Goal: Contribute content: Contribute content

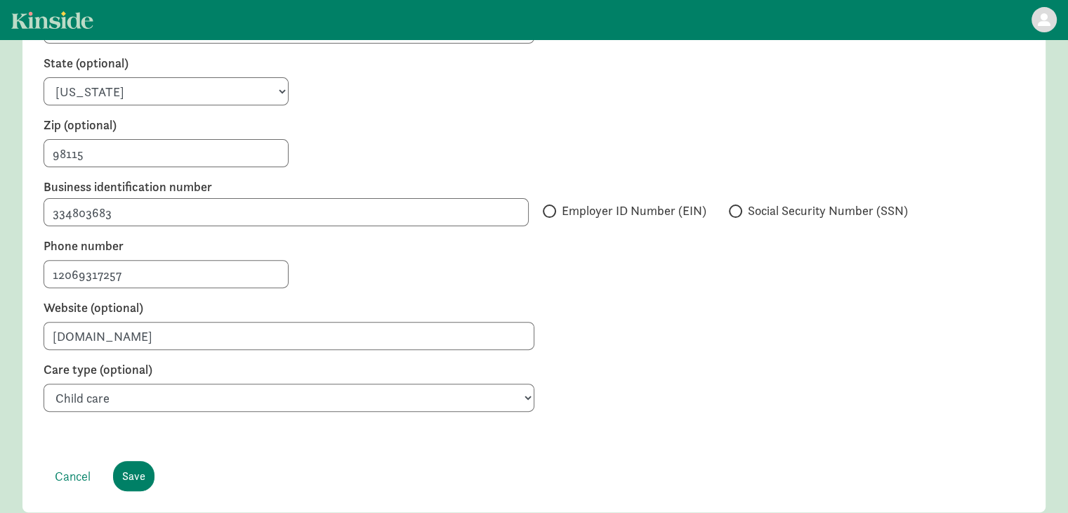
scroll to position [416, 0]
click at [551, 206] on input "Employer ID Number (EIN)" at bounding box center [547, 210] width 9 height 9
radio input "true"
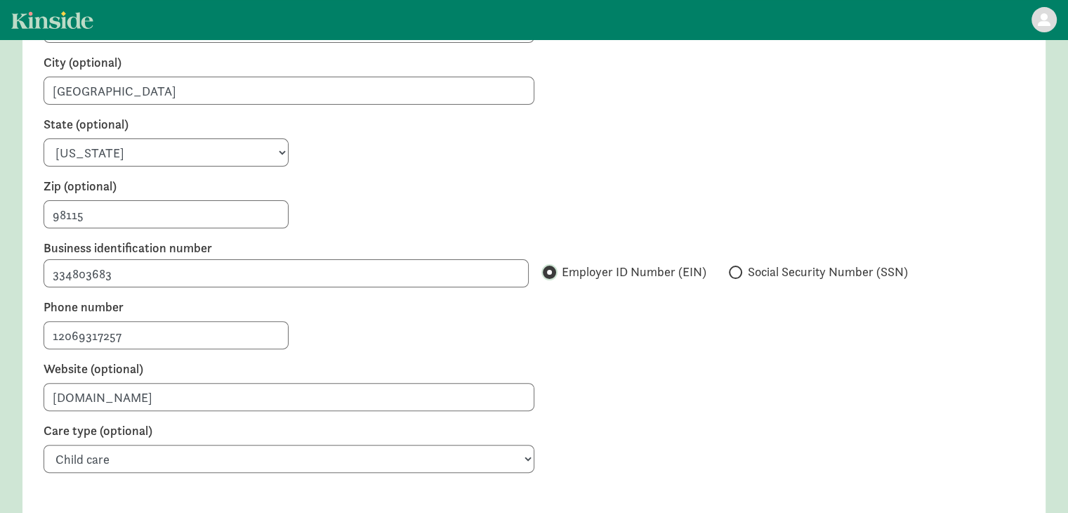
scroll to position [482, 0]
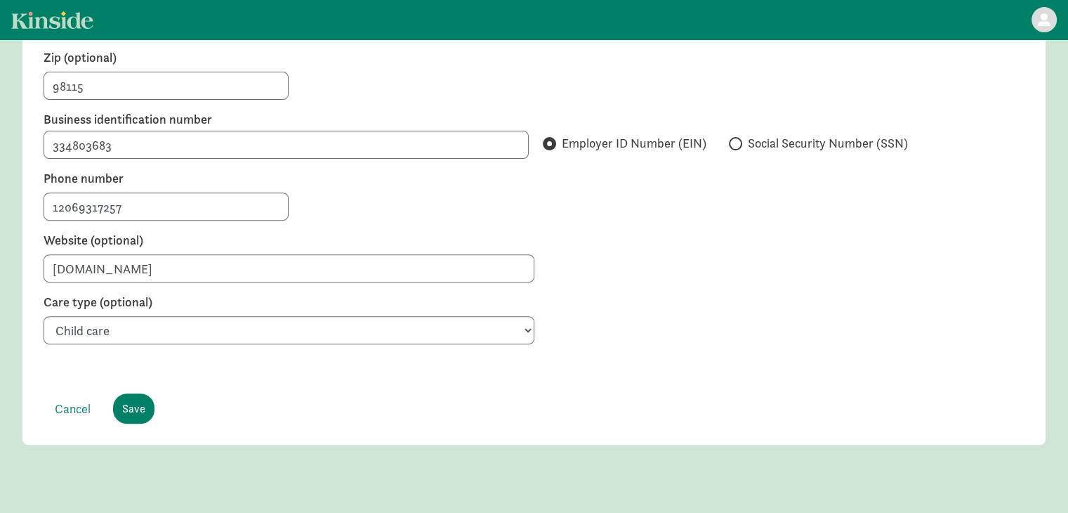
click at [112, 395] on footer "Cancel Save" at bounding box center [534, 408] width 981 height 30
click at [138, 397] on input "Save" at bounding box center [133, 408] width 41 height 30
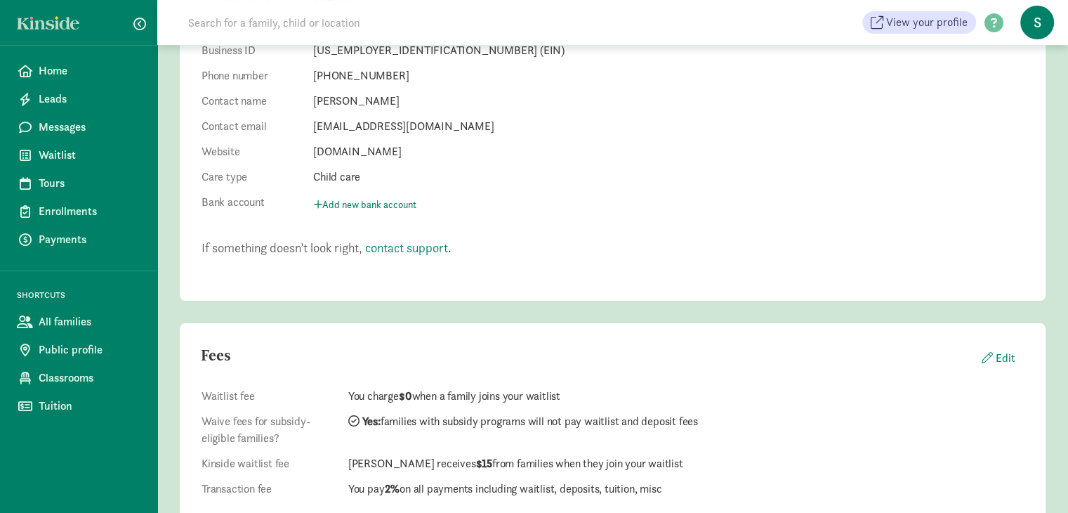
scroll to position [216, 0]
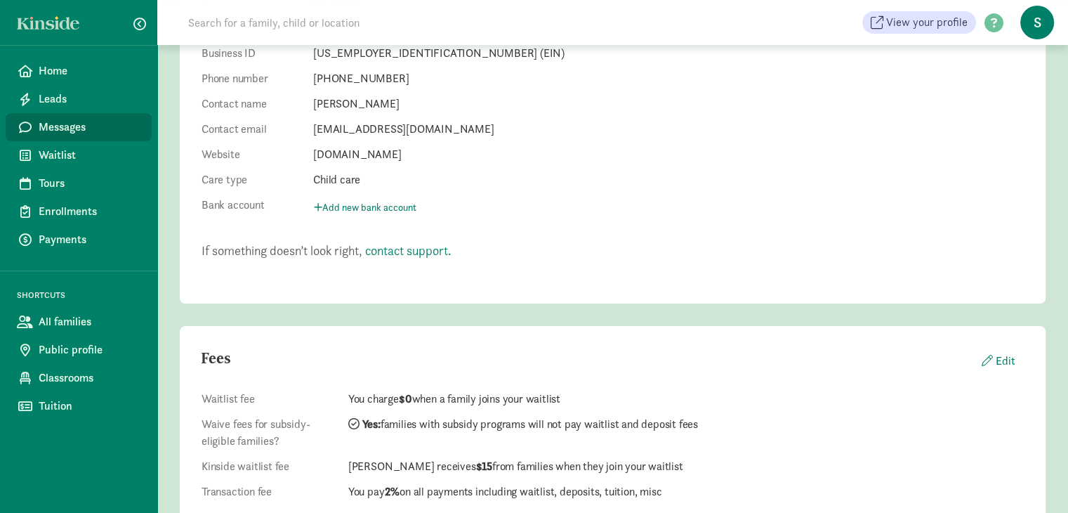
click at [65, 129] on span "Messages" at bounding box center [90, 127] width 102 height 17
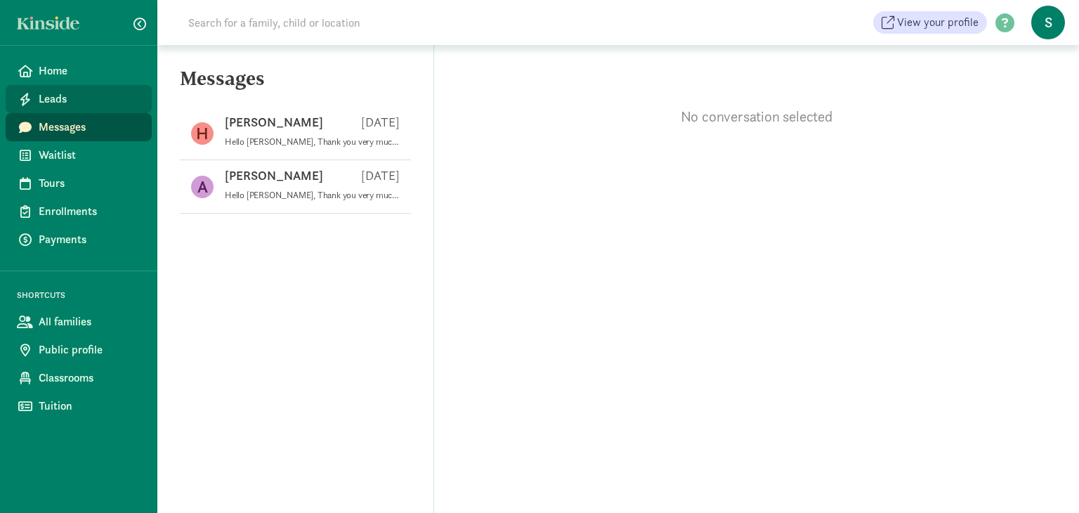
click at [72, 102] on span "Leads" at bounding box center [90, 99] width 102 height 17
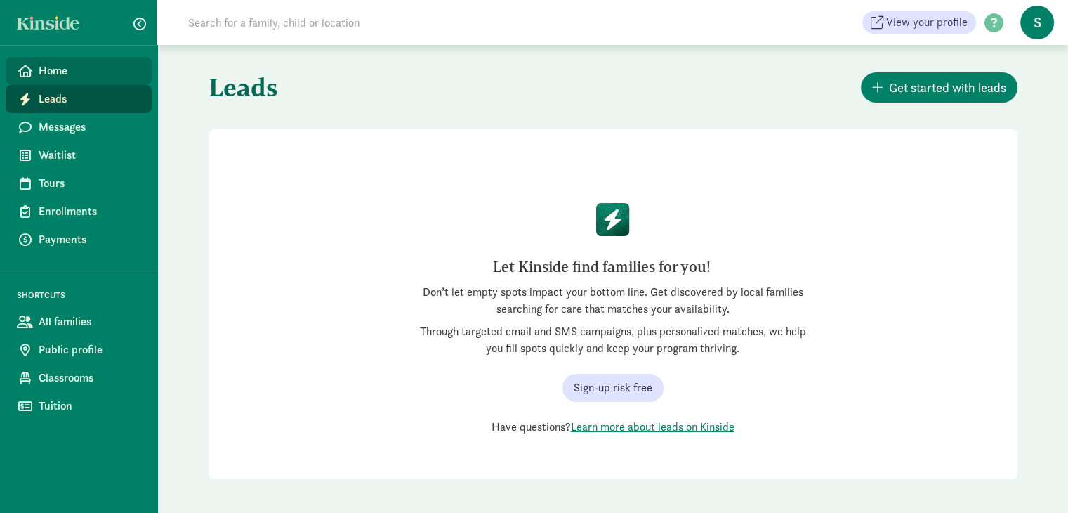
click at [72, 79] on link "Home" at bounding box center [79, 71] width 146 height 28
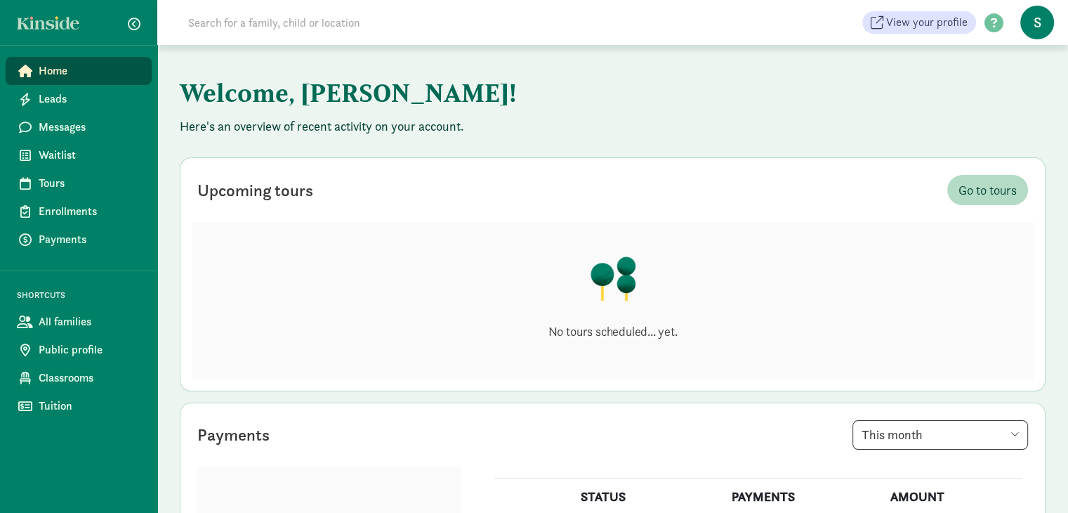
click at [1041, 32] on span "S" at bounding box center [1037, 23] width 34 height 34
click at [81, 383] on span "Classrooms" at bounding box center [90, 377] width 102 height 17
click at [73, 218] on span "Enrollments" at bounding box center [90, 211] width 102 height 17
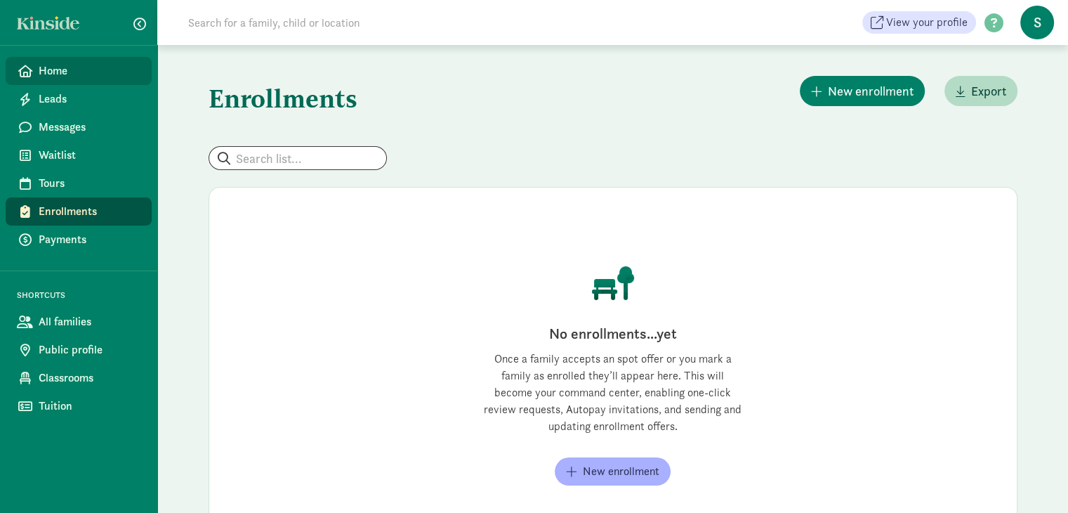
click at [63, 81] on link "Home" at bounding box center [79, 71] width 146 height 28
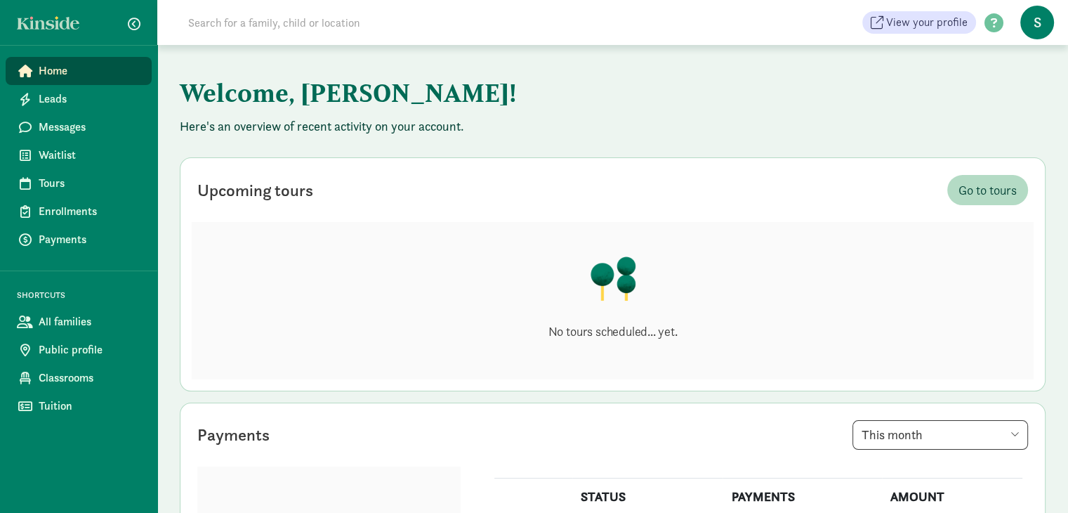
click at [1032, 30] on span "S" at bounding box center [1037, 23] width 34 height 34
click at [956, 34] on div "View your profile HELP CENTER Welcome to the Kinside Help Center! Click the lin…" at bounding box center [612, 22] width 911 height 45
click at [956, 21] on span "View your profile" at bounding box center [926, 22] width 81 height 17
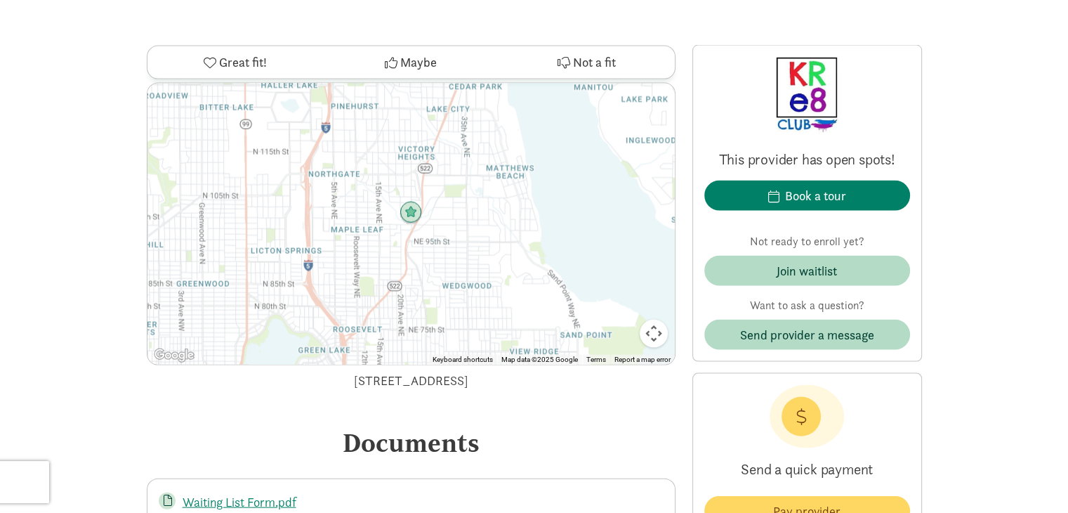
scroll to position [3136, 0]
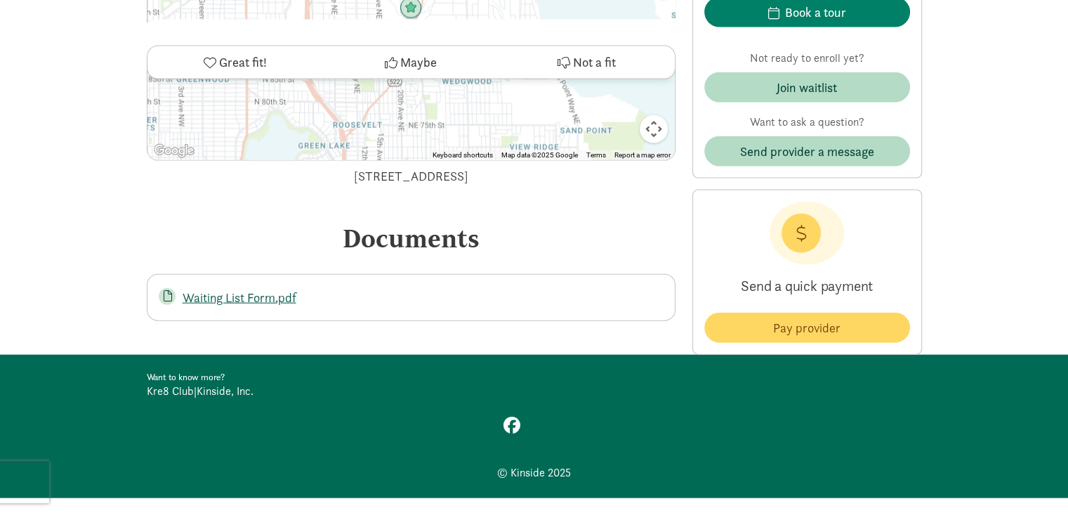
click at [271, 289] on link "Waiting List Form.pdf" at bounding box center [240, 297] width 114 height 16
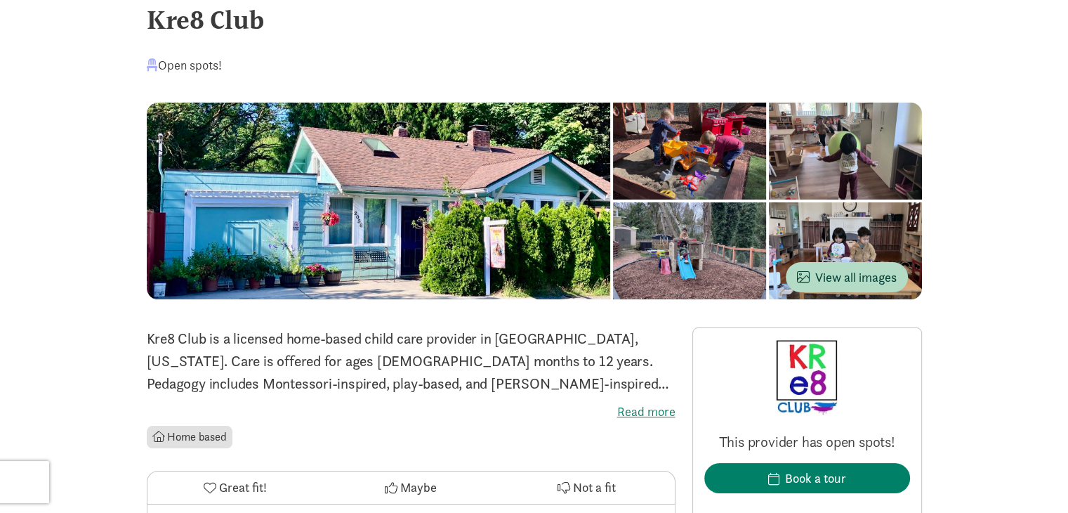
scroll to position [0, 0]
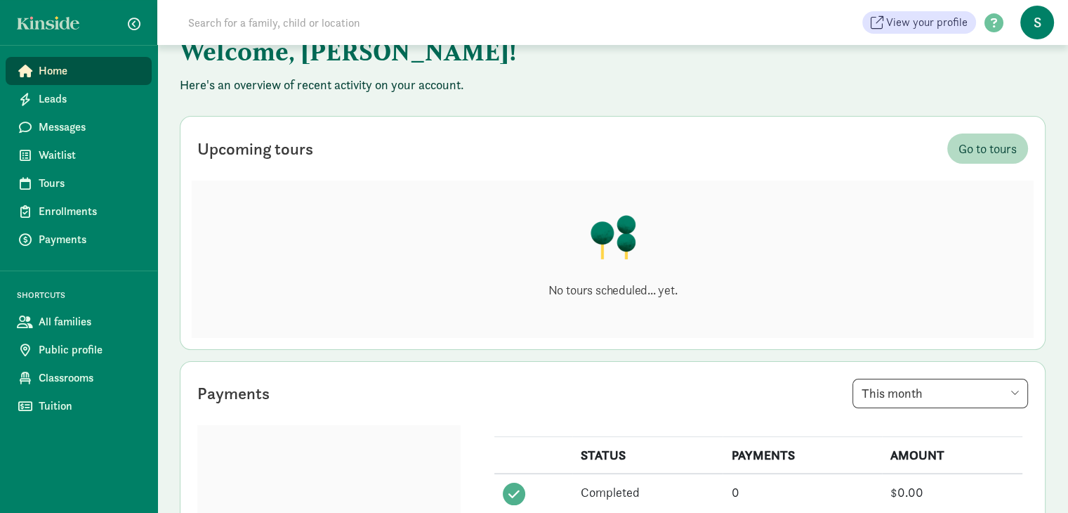
scroll to position [47, 0]
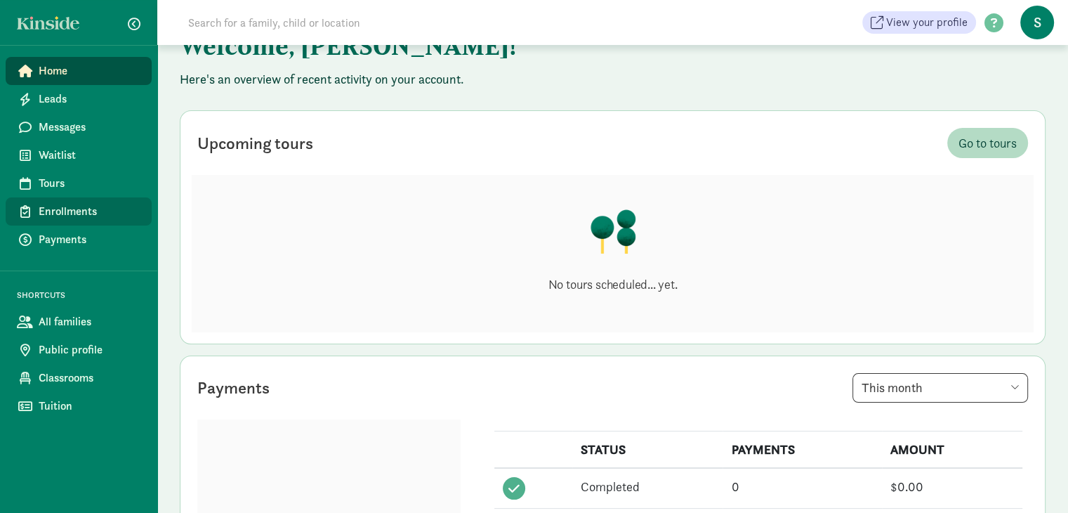
click at [87, 206] on span "Enrollments" at bounding box center [90, 211] width 102 height 17
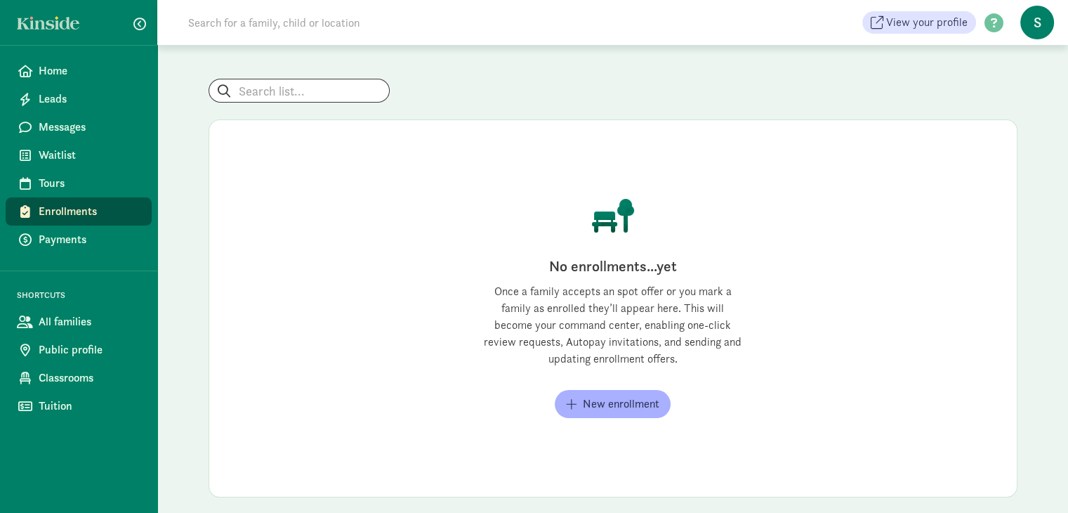
scroll to position [67, 0]
click at [59, 194] on link "Tours" at bounding box center [79, 183] width 146 height 28
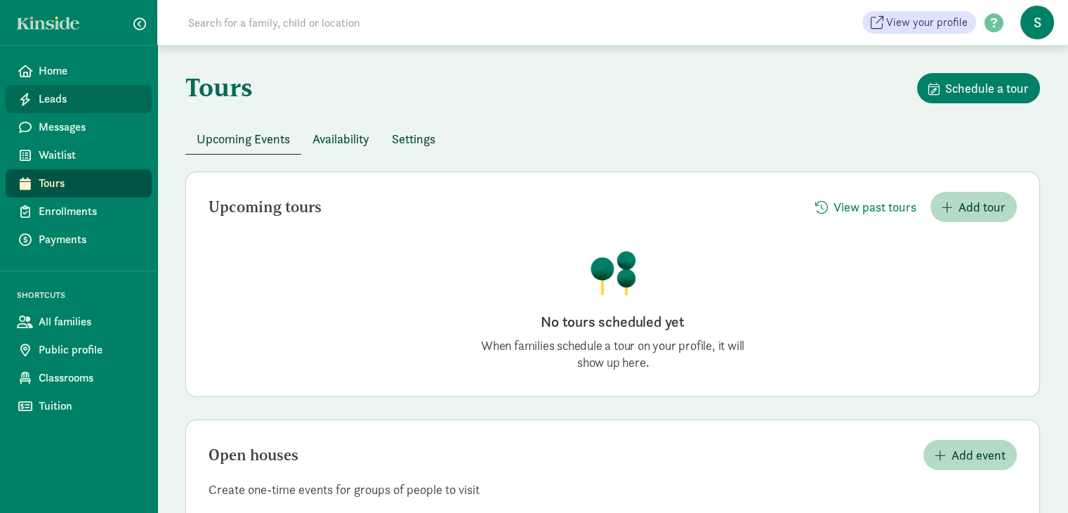
click at [48, 102] on span "Leads" at bounding box center [90, 99] width 102 height 17
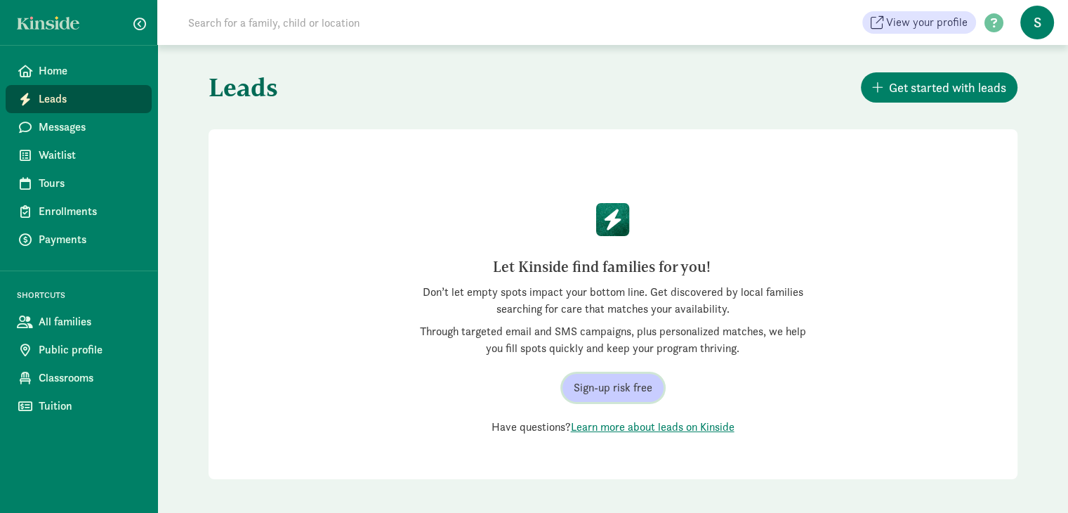
click at [595, 391] on span "Sign-up risk free" at bounding box center [613, 387] width 79 height 17
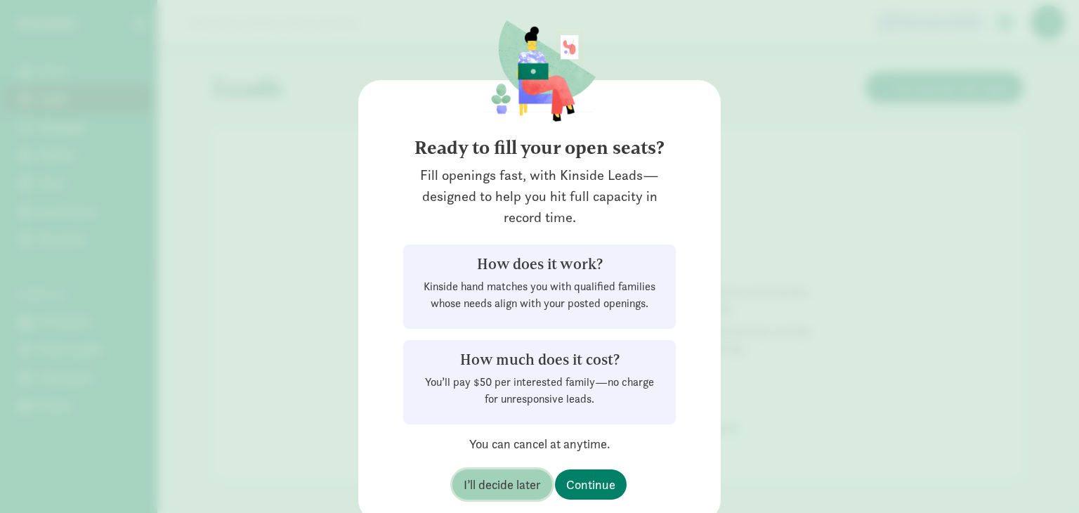
click at [506, 492] on span "I’ll decide later" at bounding box center [501, 484] width 77 height 19
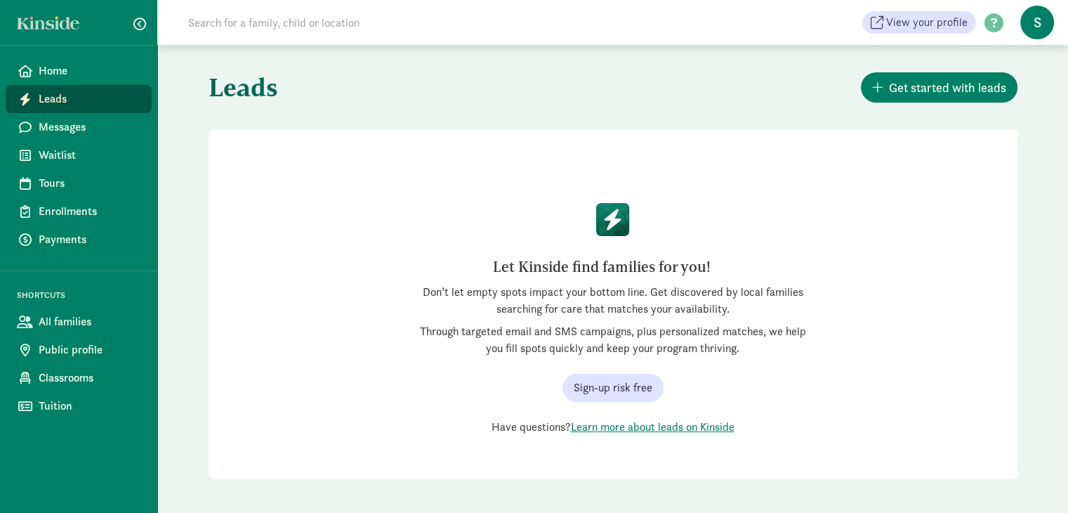
click at [1032, 27] on span "S" at bounding box center [1037, 23] width 34 height 34
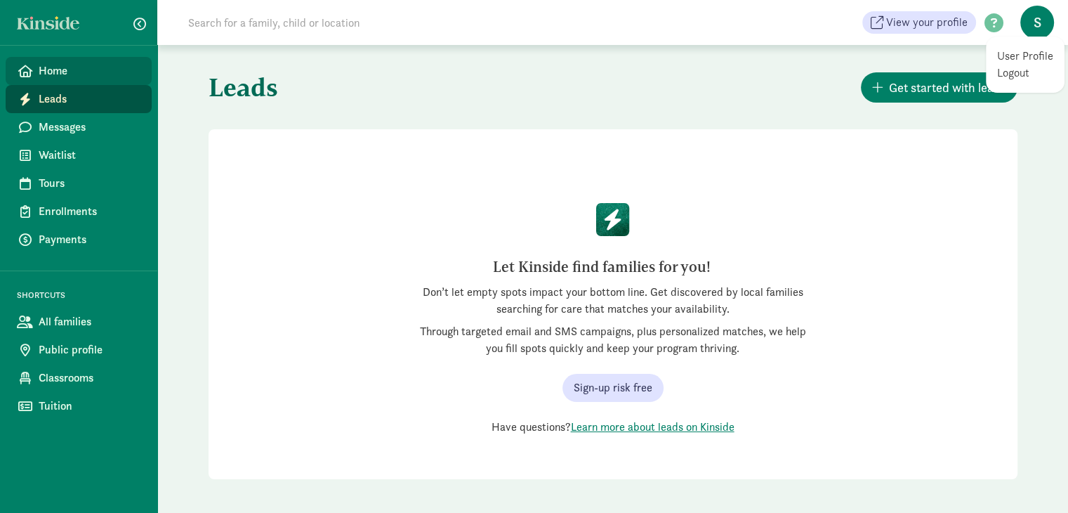
click at [100, 77] on span "Home" at bounding box center [90, 70] width 102 height 17
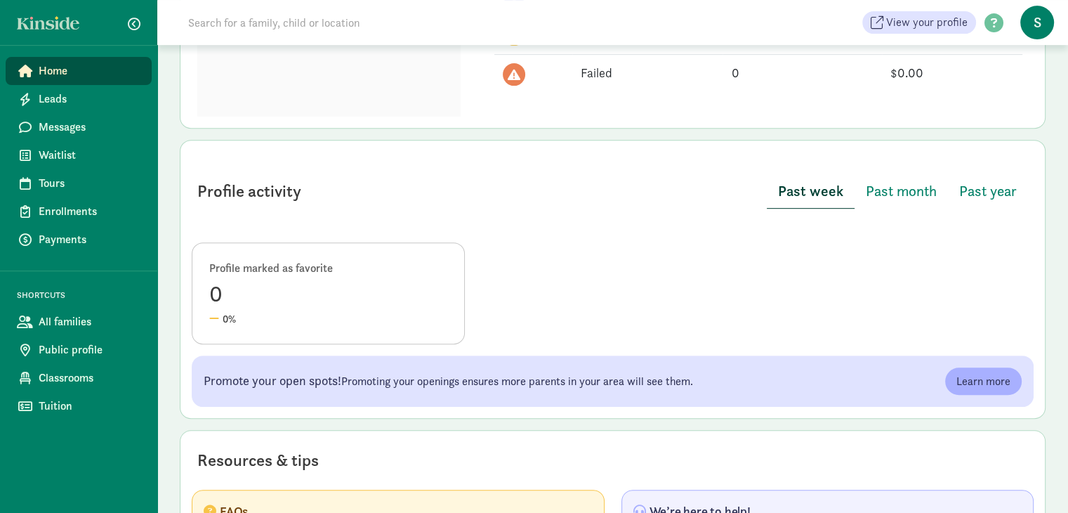
scroll to position [702, 0]
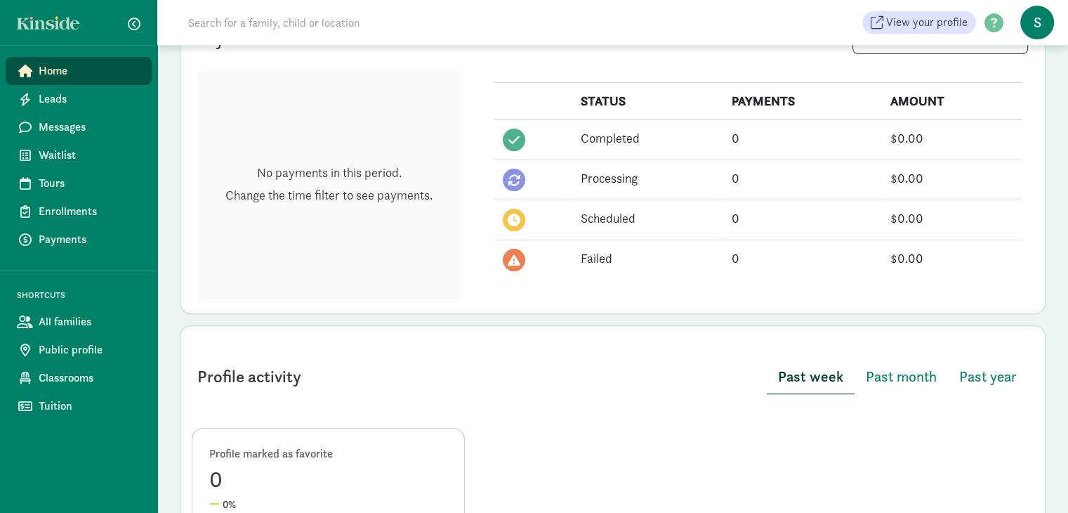
scroll to position [397, 0]
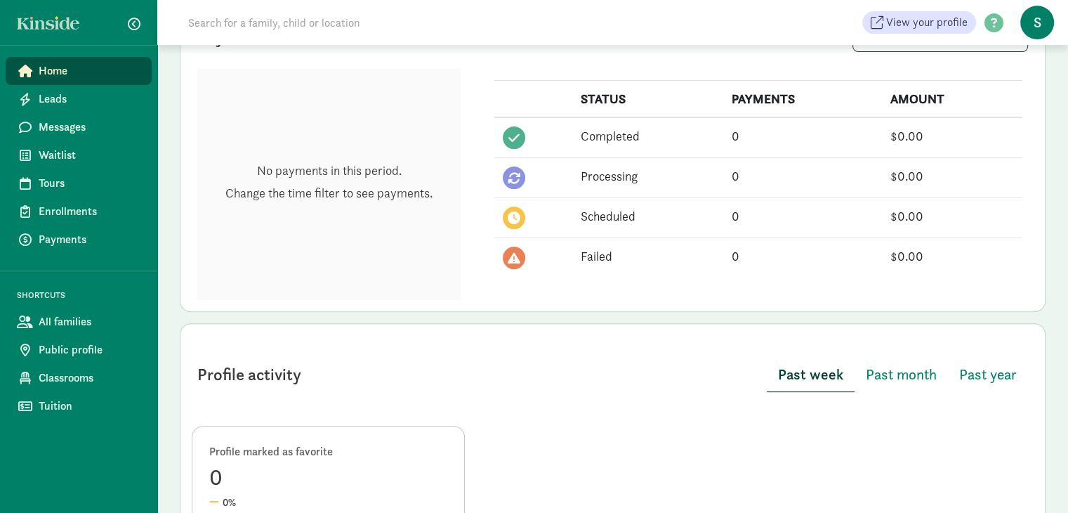
click at [388, 152] on div "No payments in this period. Change the time filter to see payments." at bounding box center [328, 184] width 263 height 231
click at [74, 380] on span "Classrooms" at bounding box center [90, 377] width 102 height 17
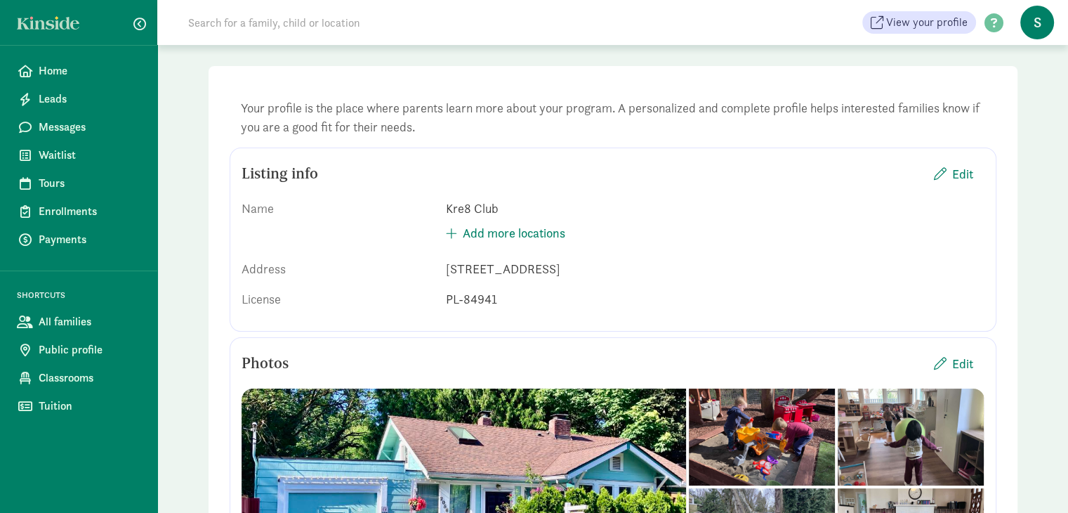
scroll to position [58, 0]
click at [955, 178] on span "Edit" at bounding box center [962, 173] width 21 height 19
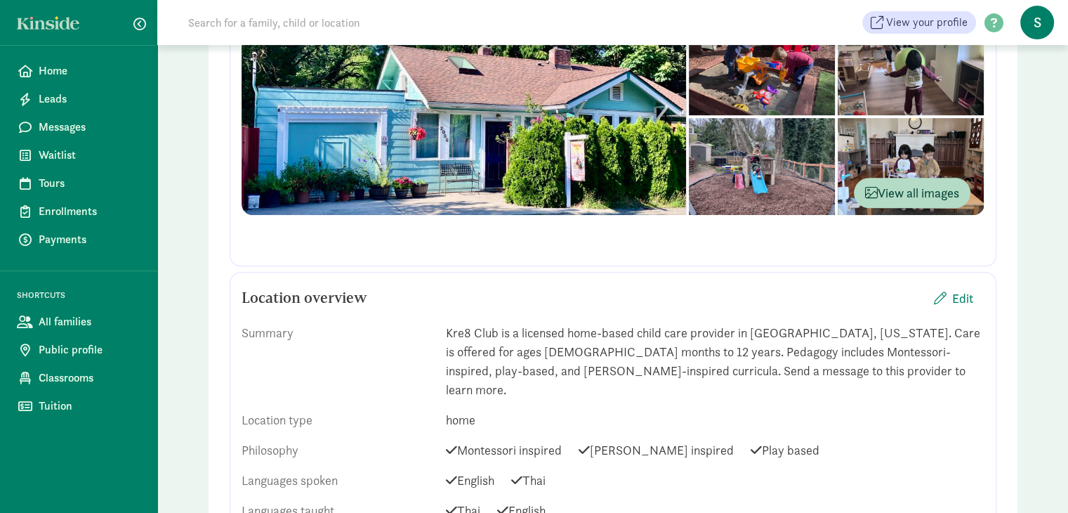
scroll to position [520, 0]
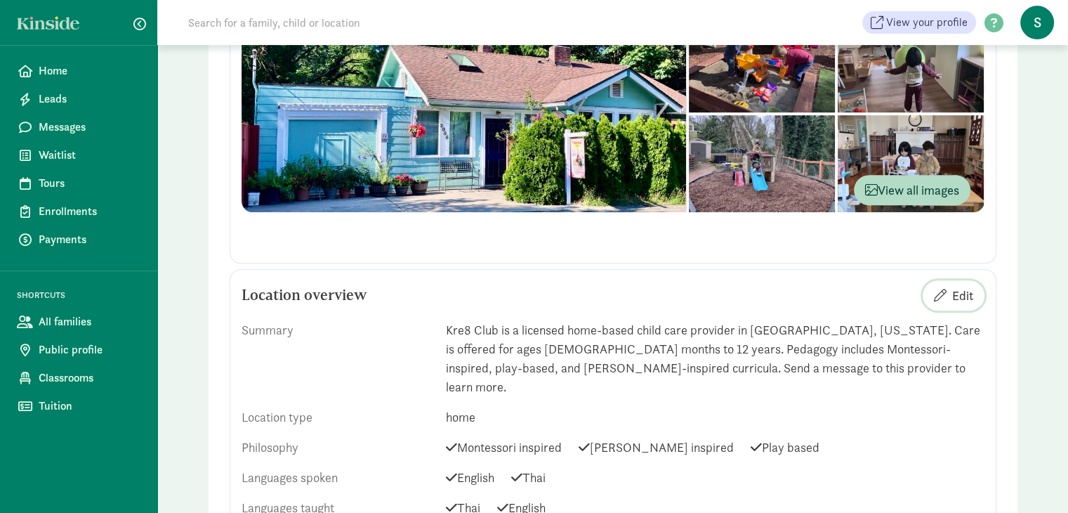
click at [953, 292] on span "Edit" at bounding box center [962, 295] width 21 height 19
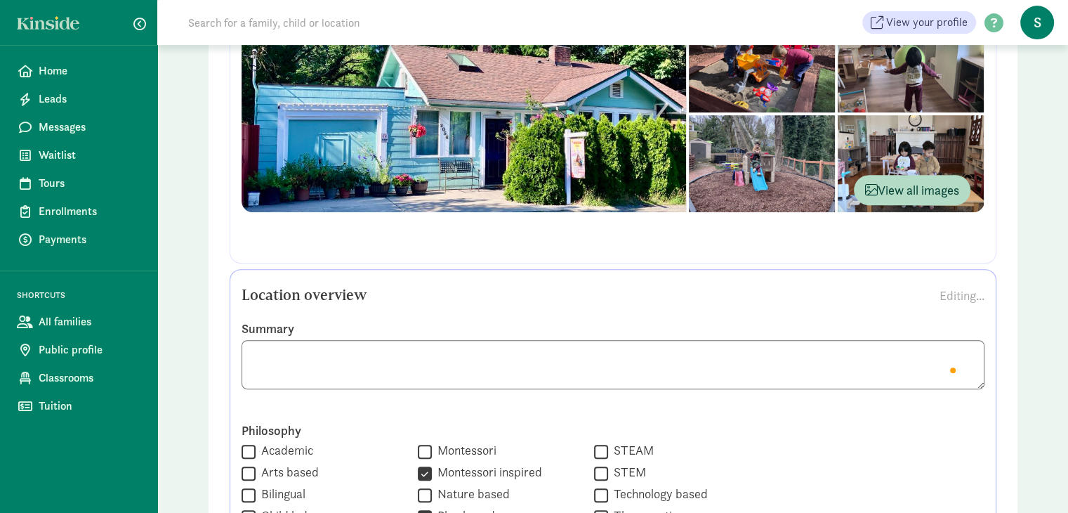
scroll to position [0, 0]
drag, startPoint x: 320, startPoint y: 371, endPoint x: 256, endPoint y: 322, distance: 81.2
click at [256, 322] on div "Summary" at bounding box center [613, 365] width 743 height 91
click at [255, 322] on label "Summary" at bounding box center [613, 328] width 743 height 17
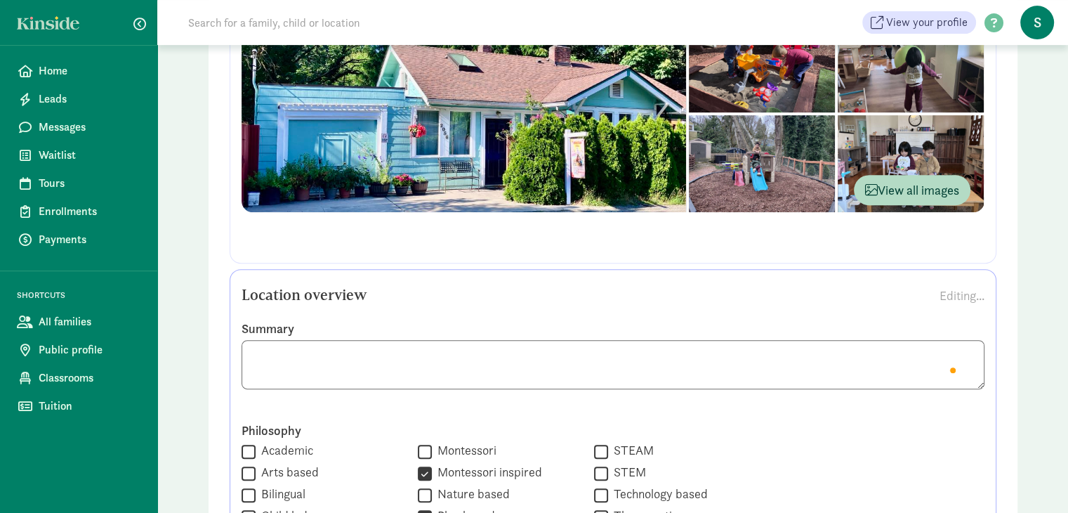
click at [390, 355] on textarea "To enrich screen reader interactions, please activate Accessibility in Grammarl…" at bounding box center [613, 364] width 743 height 49
drag, startPoint x: 251, startPoint y: 354, endPoint x: 803, endPoint y: 428, distance: 556.9
paste textarea "Kre8 Club, LLC is currently introducing a seasonal camp designed for infants th…"
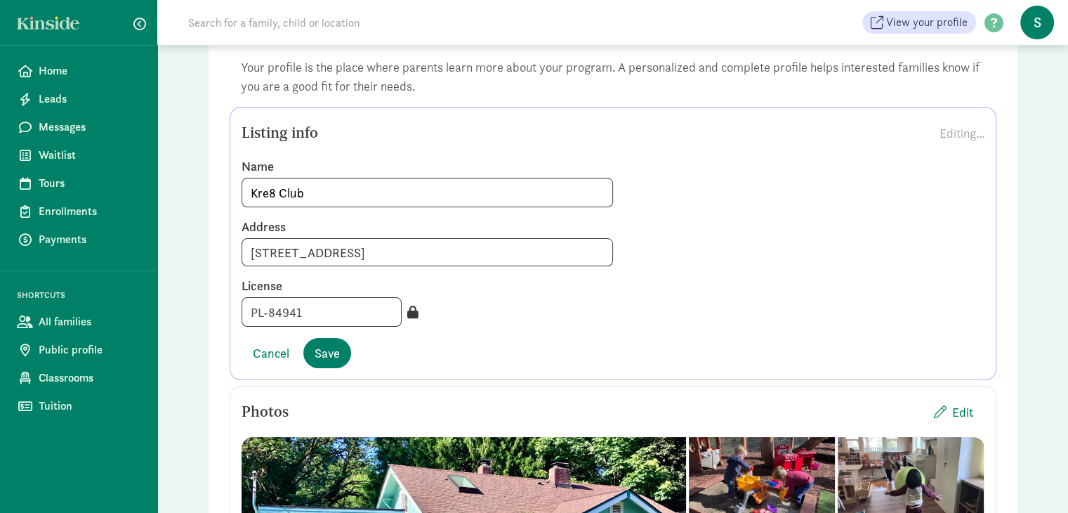
scroll to position [0, 0]
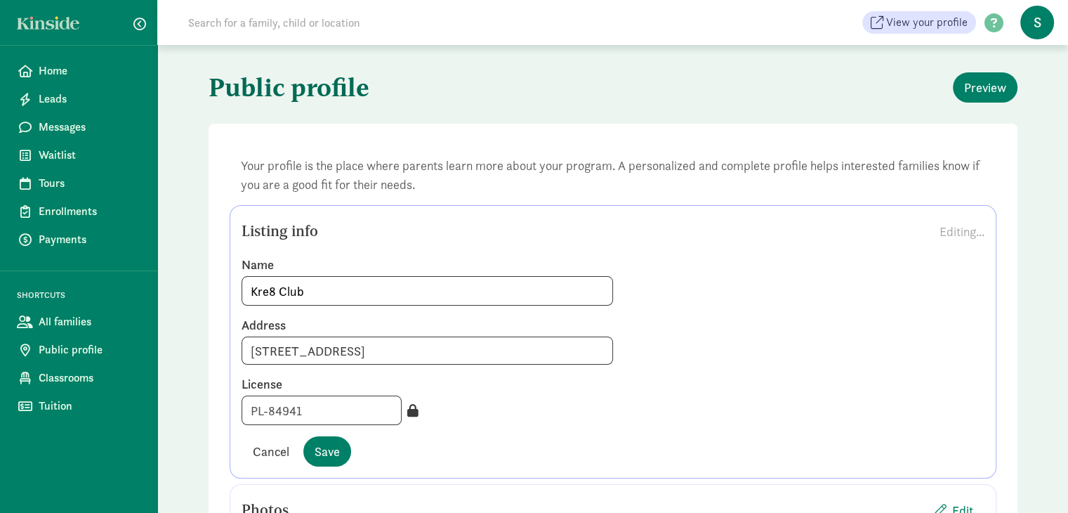
type textarea "Kre8 Club, LLC is currently introducing a seasonal camp designed for infants th…"
click at [281, 454] on span "Cancel" at bounding box center [271, 451] width 37 height 19
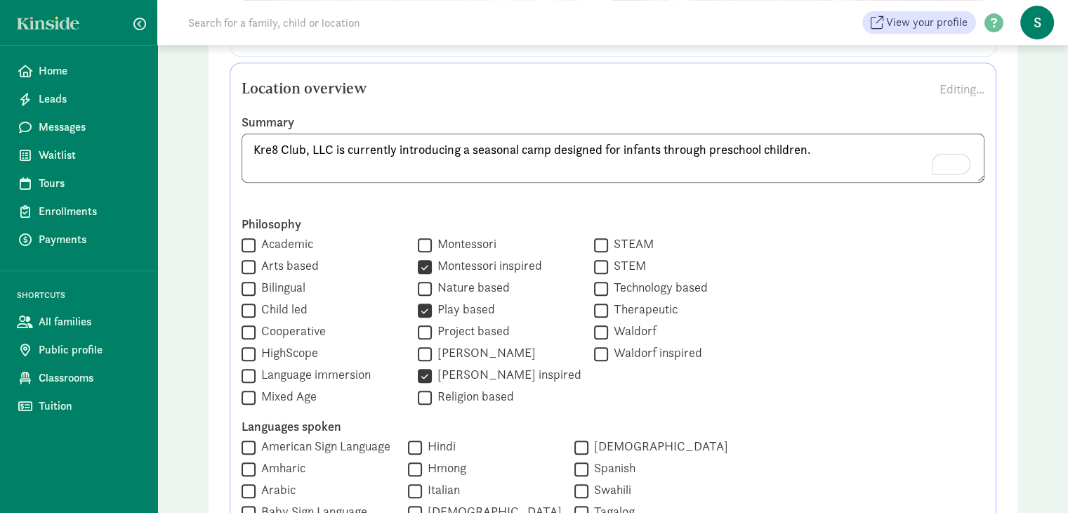
scroll to position [638, 0]
drag, startPoint x: 940, startPoint y: 249, endPoint x: 943, endPoint y: 28, distance: 220.5
click at [943, 28] on span "View your profile" at bounding box center [926, 22] width 81 height 17
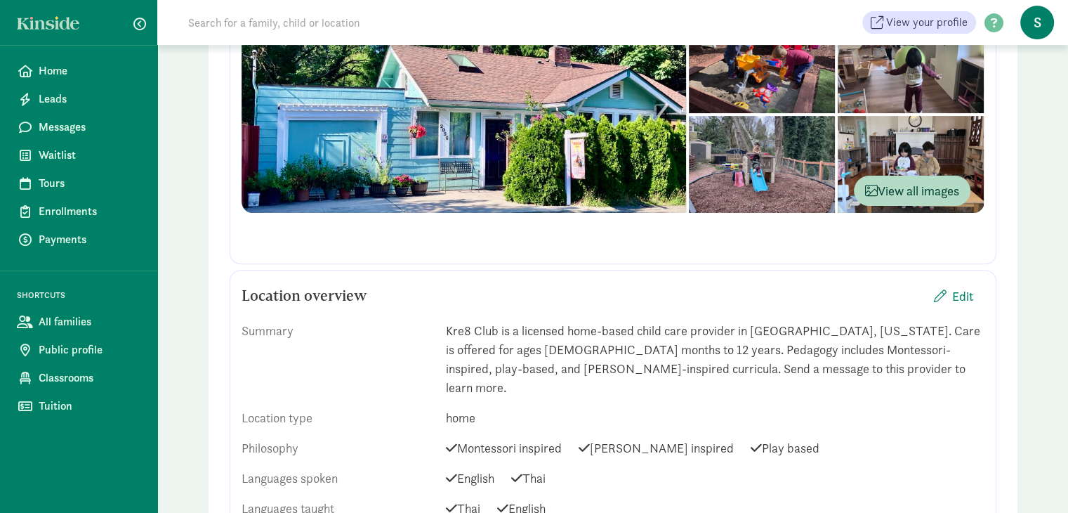
scroll to position [419, 0]
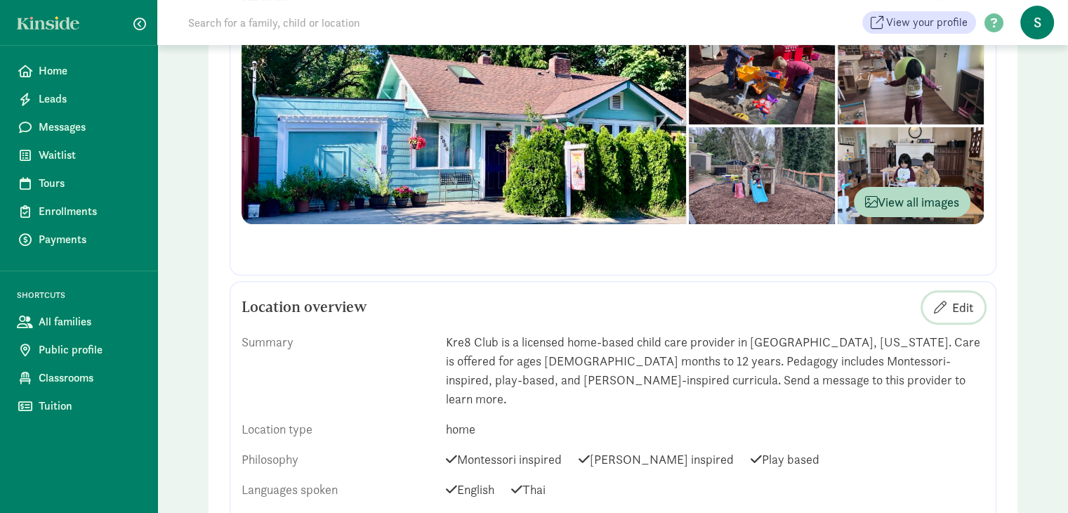
click at [941, 303] on span "button" at bounding box center [940, 307] width 13 height 13
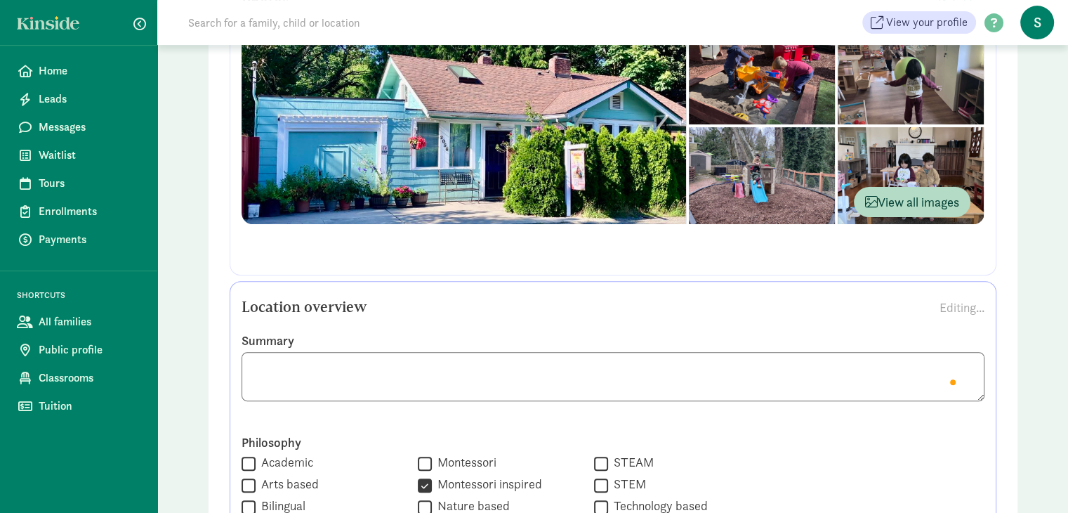
scroll to position [0, 0]
drag, startPoint x: 331, startPoint y: 392, endPoint x: 215, endPoint y: 343, distance: 126.2
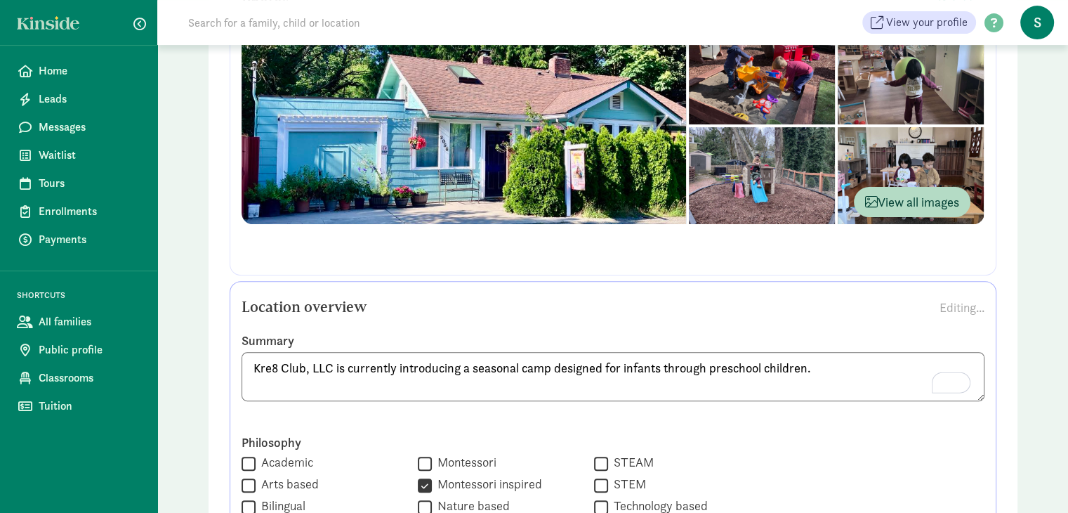
type textarea "Kre8 Club, LLC is currently introducing a seasonal camp designed for infants th…"
click at [441, 301] on div "Location overview Editing..." at bounding box center [613, 307] width 743 height 28
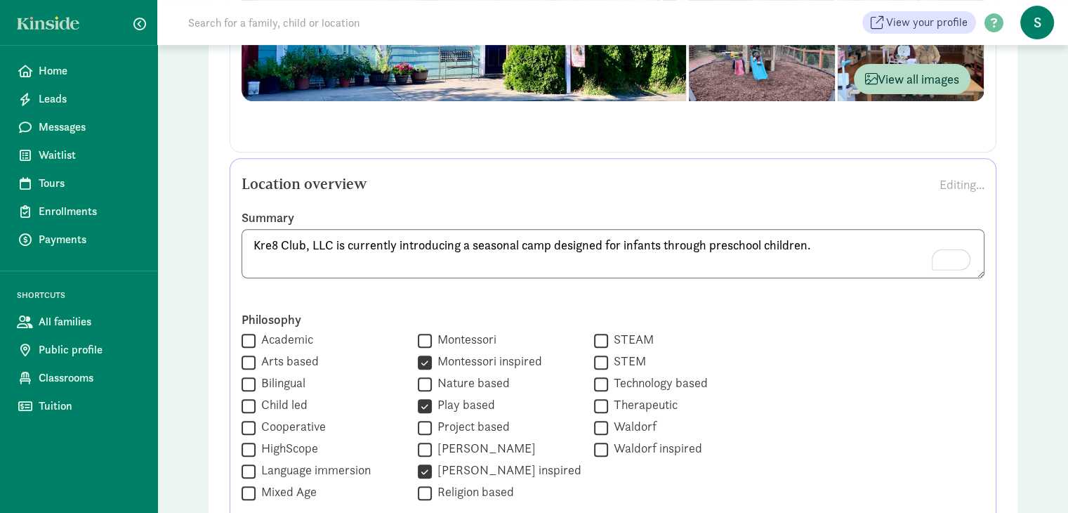
scroll to position [544, 0]
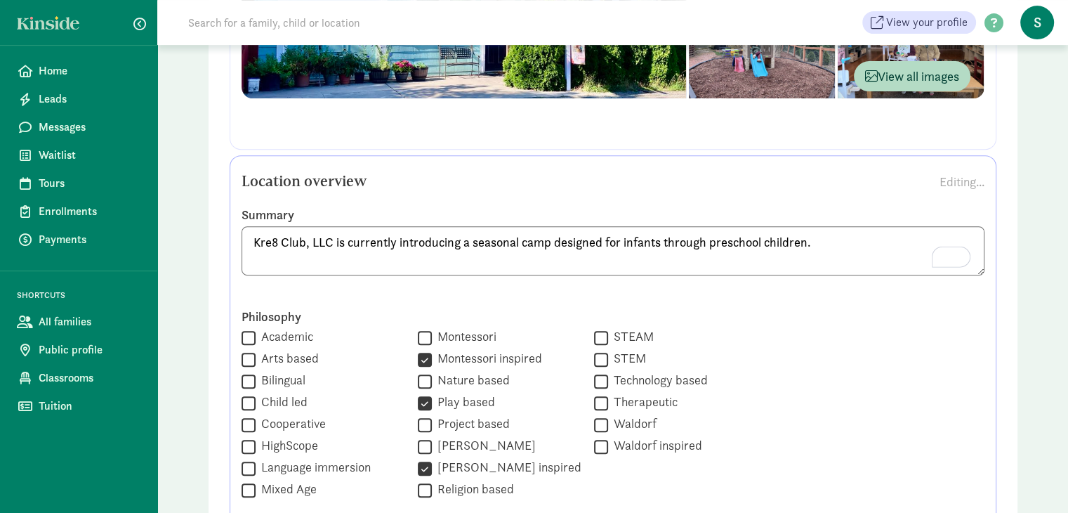
click at [647, 280] on div "Kre8 Club, LLC is currently introducing a seasonal camp designed for infants th…" at bounding box center [613, 261] width 743 height 71
click at [966, 173] on div "Editing..." at bounding box center [962, 181] width 45 height 19
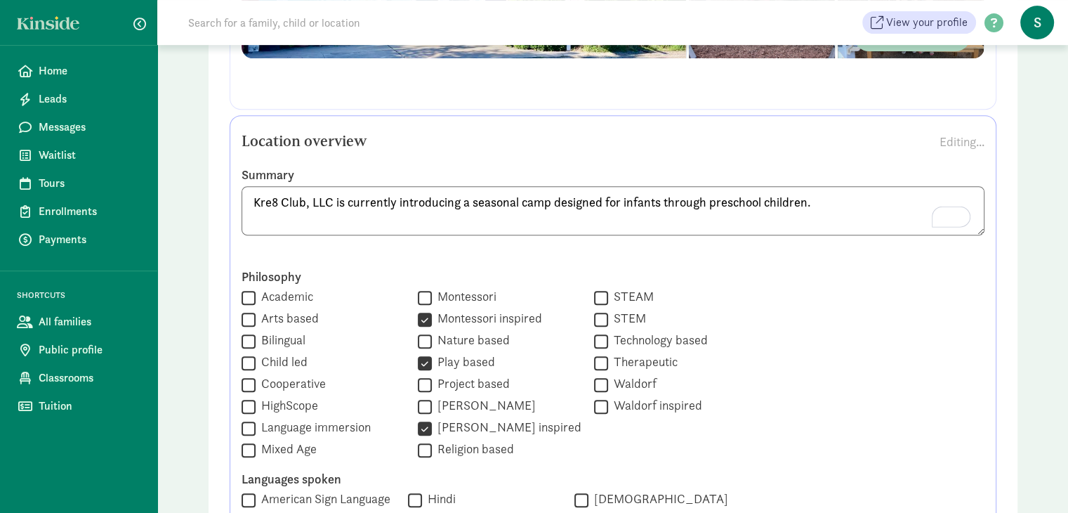
scroll to position [583, 0]
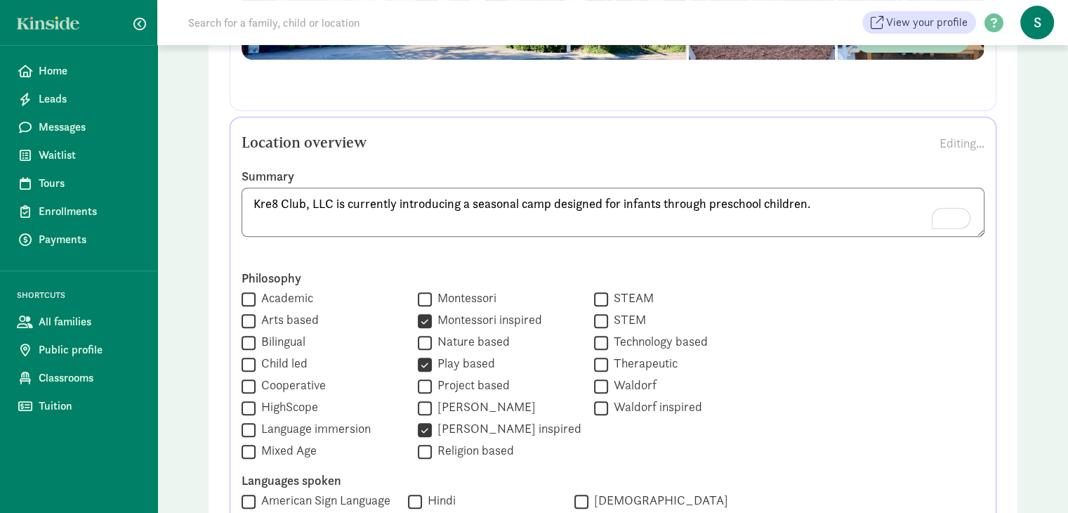
click at [889, 376] on div "Philosophy  Academic  Arts based  Bilingual  Child led  Cooperative  High…" at bounding box center [613, 365] width 743 height 191
click at [979, 231] on textarea "Kre8 Club, LLC is currently introducing a seasonal camp designed for infants th…" at bounding box center [613, 211] width 743 height 49
click at [961, 187] on textarea "Kre8 Club, LLC is currently introducing a seasonal camp designed for infants th…" at bounding box center [613, 211] width 743 height 49
click at [922, 194] on textarea "Kre8 Club, LLC is currently introducing a seasonal camp designed for infants th…" at bounding box center [613, 211] width 743 height 49
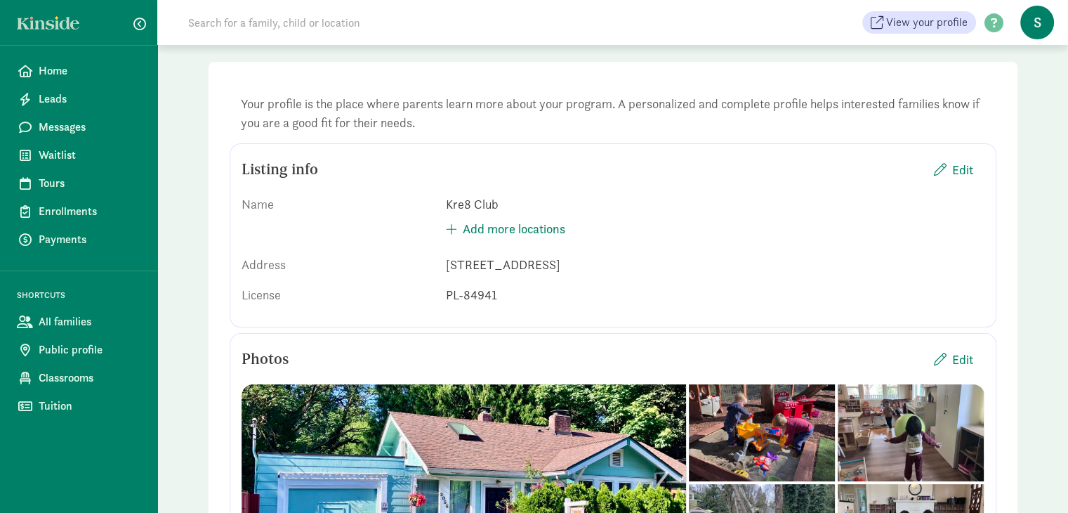
scroll to position [0, 0]
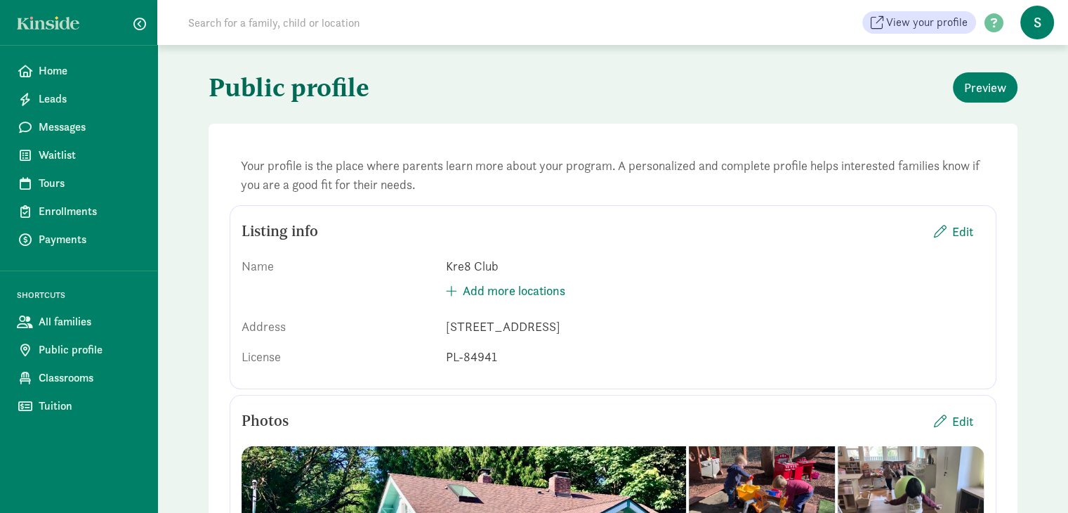
click at [812, 340] on div "Name Kre8 Club Add more locations Address [STREET_ADDRESS] License PL-84941" at bounding box center [613, 311] width 743 height 132
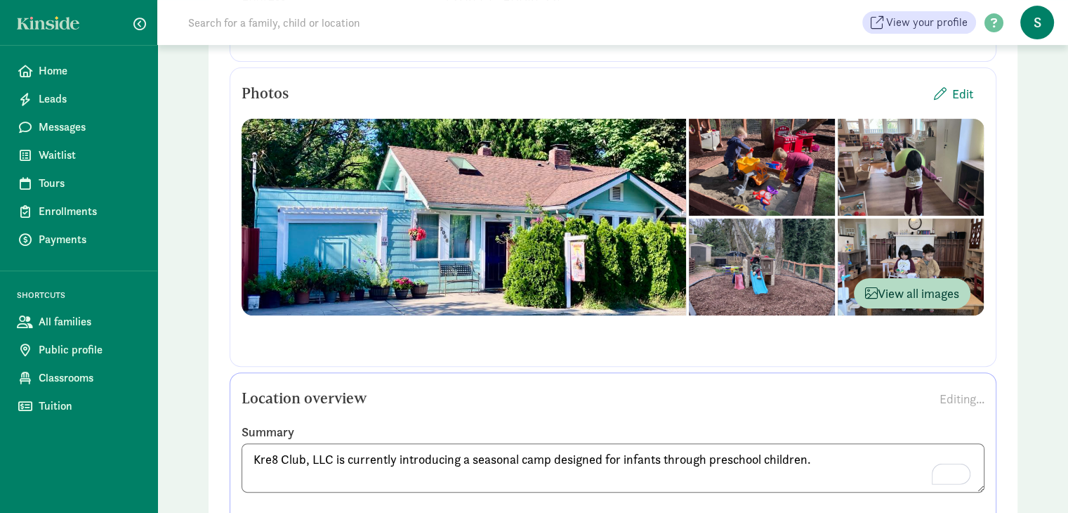
scroll to position [357, 0]
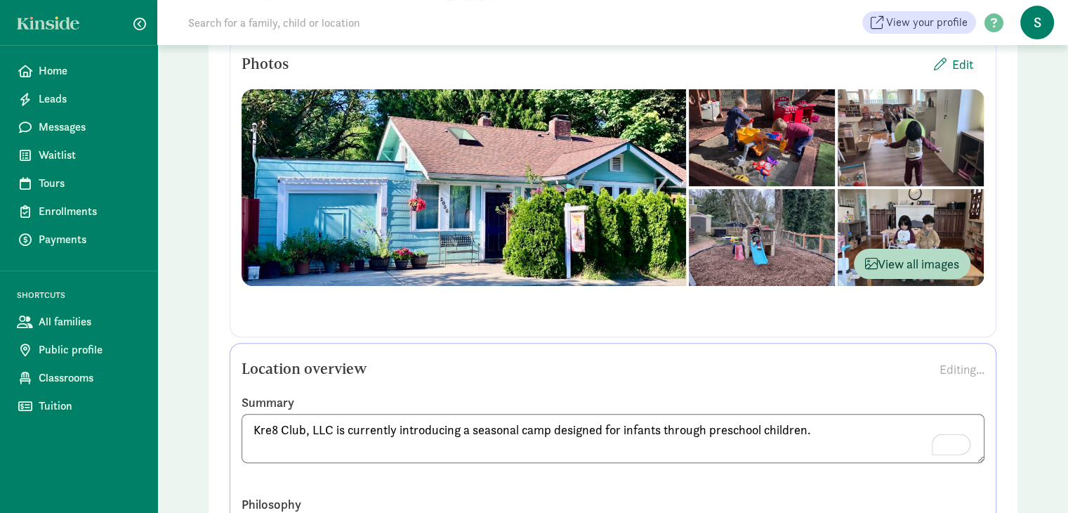
click at [805, 374] on div "Location overview Editing..." at bounding box center [613, 369] width 743 height 28
click at [954, 402] on label "Summary" at bounding box center [613, 402] width 743 height 17
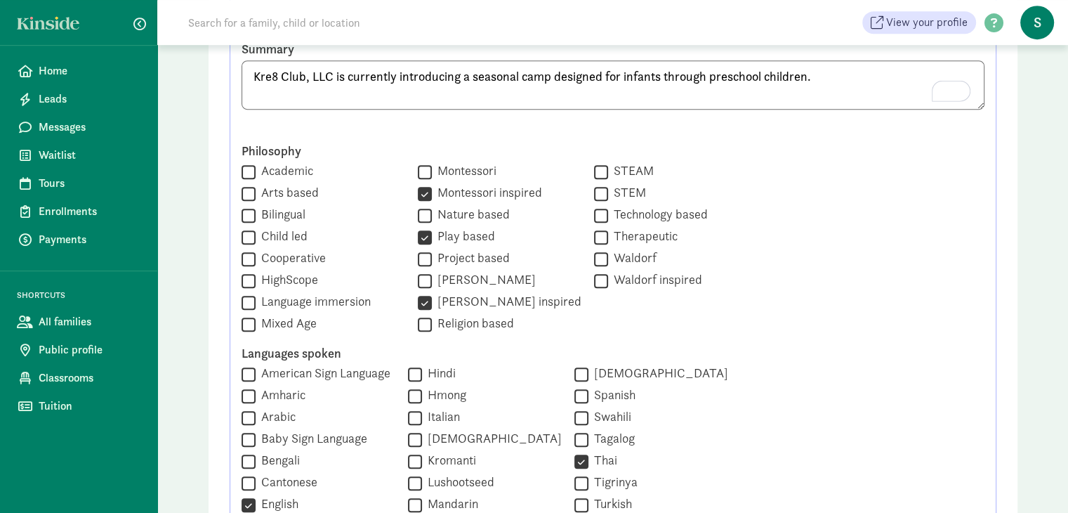
scroll to position [713, 0]
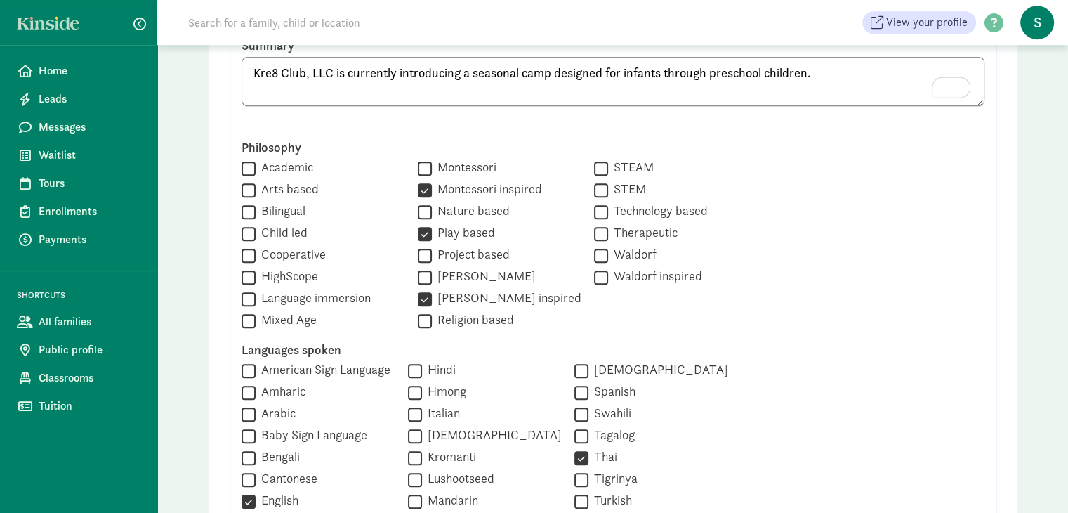
click at [696, 377] on div " Somali" at bounding box center [651, 370] width 154 height 19
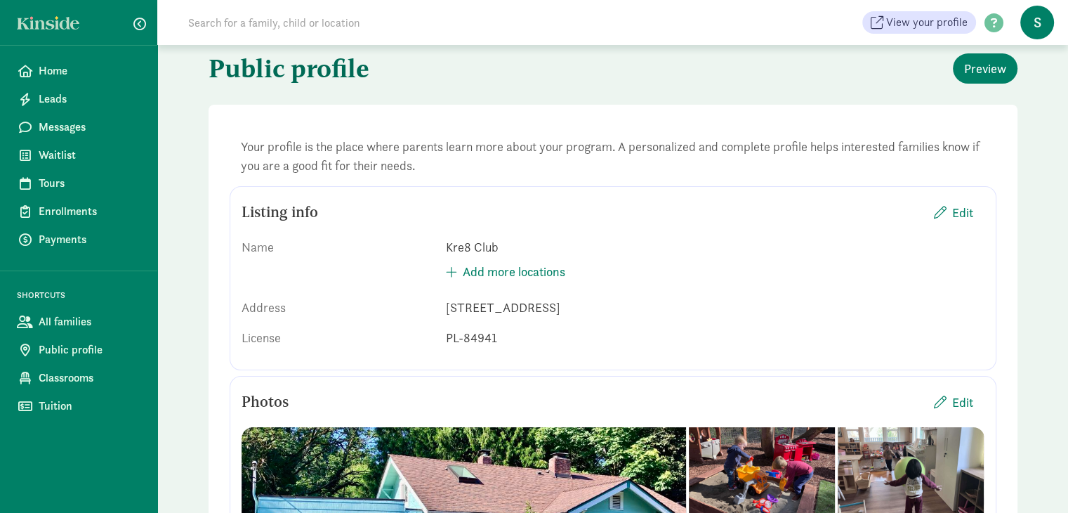
scroll to position [0, 0]
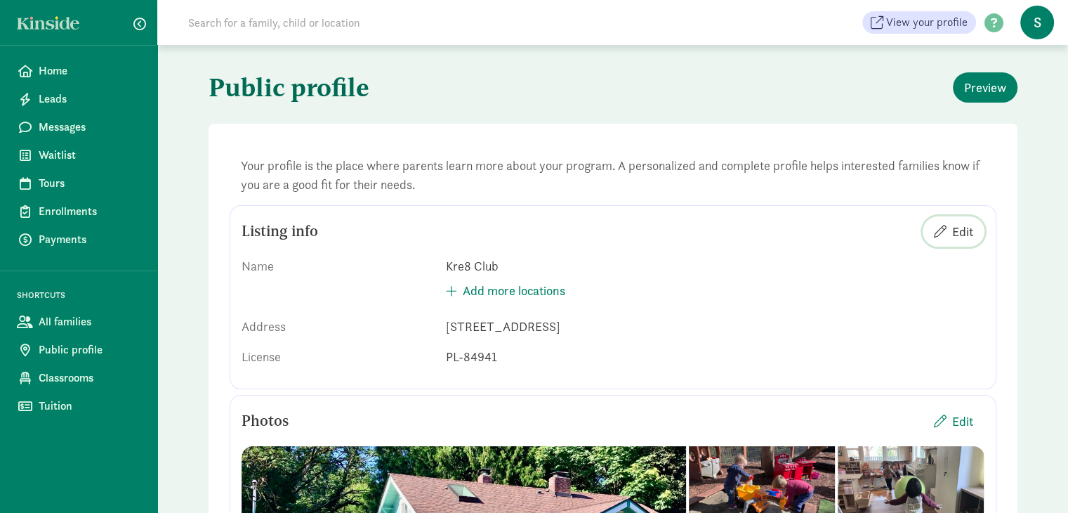
click at [954, 229] on span "Edit" at bounding box center [962, 231] width 21 height 19
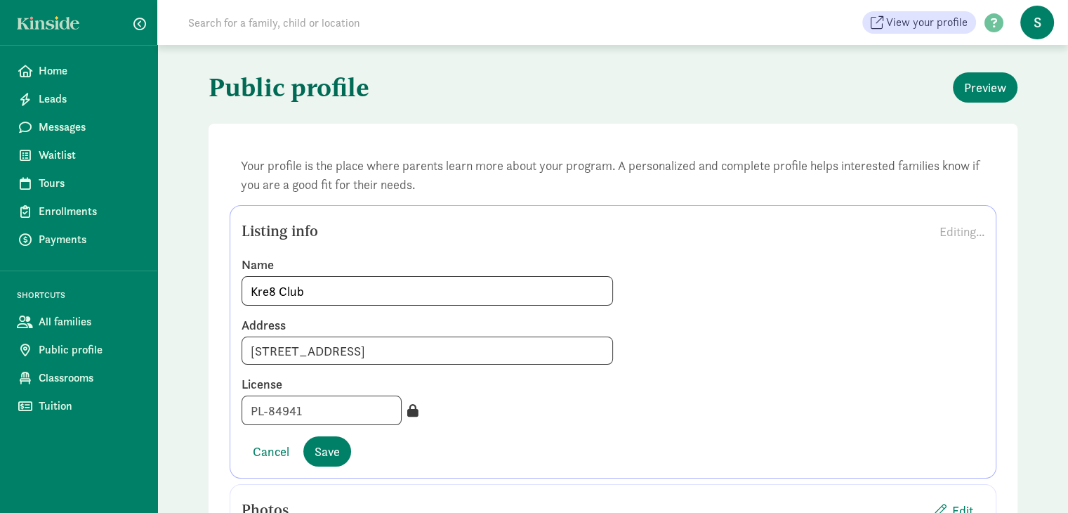
click at [407, 408] on icon at bounding box center [412, 410] width 11 height 13
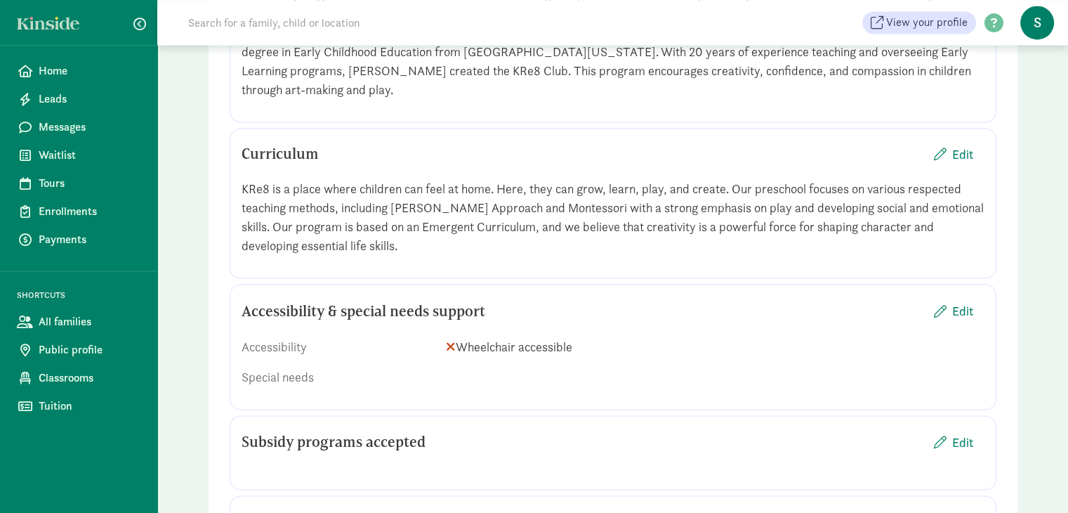
scroll to position [2251, 0]
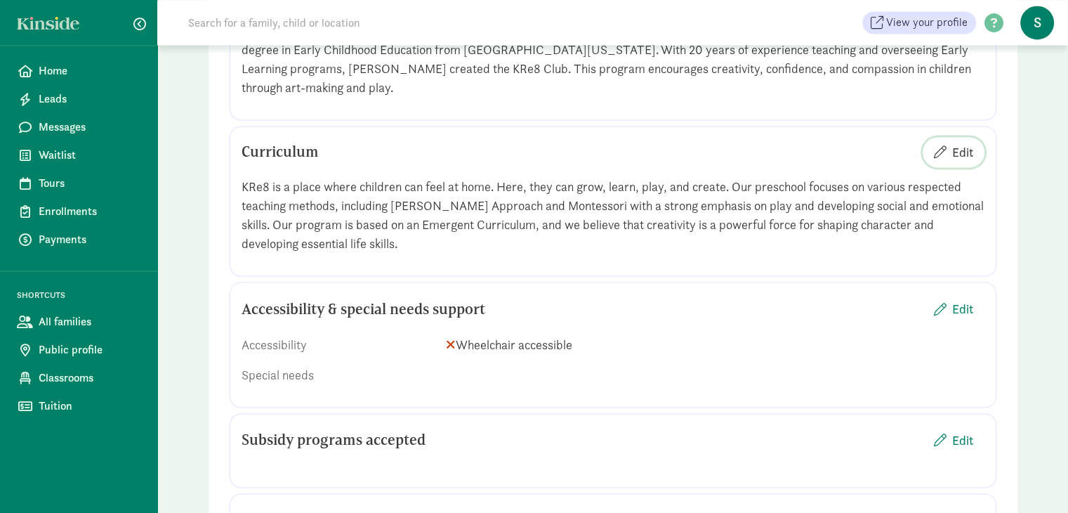
click at [961, 143] on span "Edit" at bounding box center [962, 152] width 21 height 19
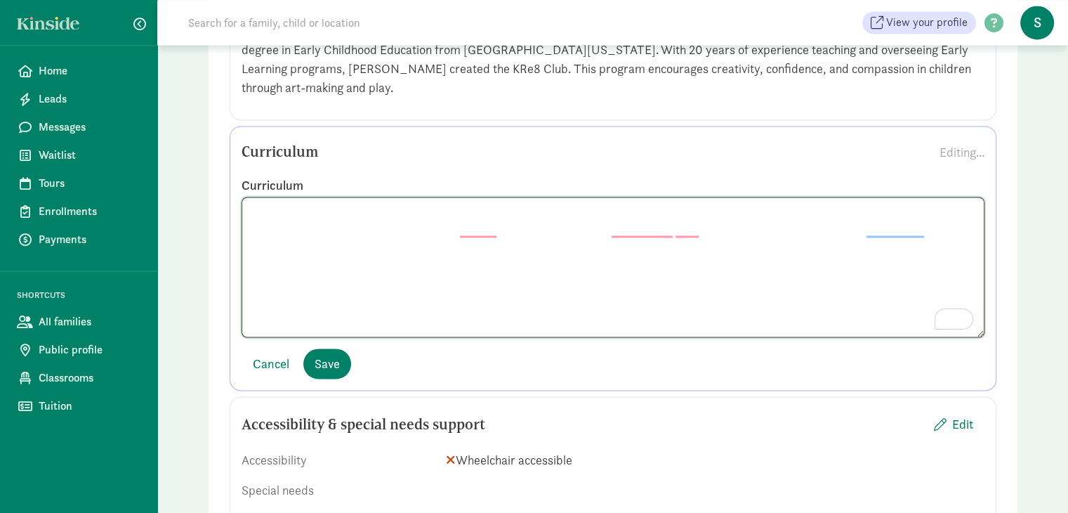
drag, startPoint x: 499, startPoint y: 229, endPoint x: 341, endPoint y: 301, distance: 173.8
click at [341, 301] on textarea "To enrich screen reader interactions, please activate Accessibility in Grammarl…" at bounding box center [613, 267] width 743 height 140
click at [468, 208] on textarea "To enrich screen reader interactions, please activate Accessibility in Grammarl…" at bounding box center [613, 267] width 743 height 140
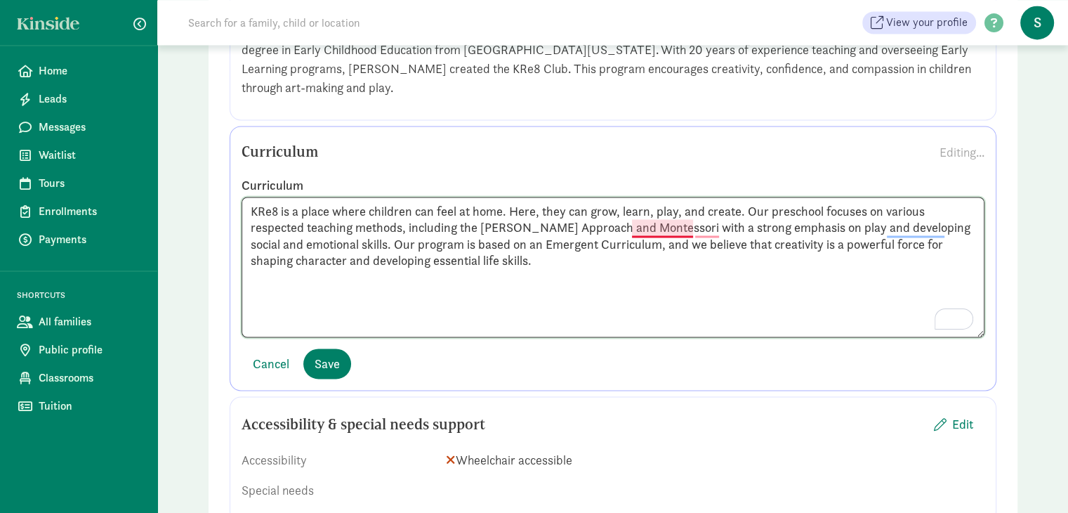
click at [657, 211] on textarea "KRe8 is a place where children can feel at home. Here, they can grow, learn, pl…" at bounding box center [613, 267] width 743 height 140
click at [729, 208] on textarea "KRe8 is a place where children can feel at home. Here, they can grow, learn, pl…" at bounding box center [613, 267] width 743 height 140
click at [635, 205] on textarea "KRe8 is a place where children can feel at home. Here, they can grow, learn, pl…" at bounding box center [613, 267] width 743 height 140
click at [643, 209] on textarea "KRe8 is a place where children can feel at home. Here, they can grow, learn, pl…" at bounding box center [613, 267] width 743 height 140
click at [651, 208] on textarea "KRe8 is a place where children can feel at home. Here, they can grow, learn, pl…" at bounding box center [613, 267] width 743 height 140
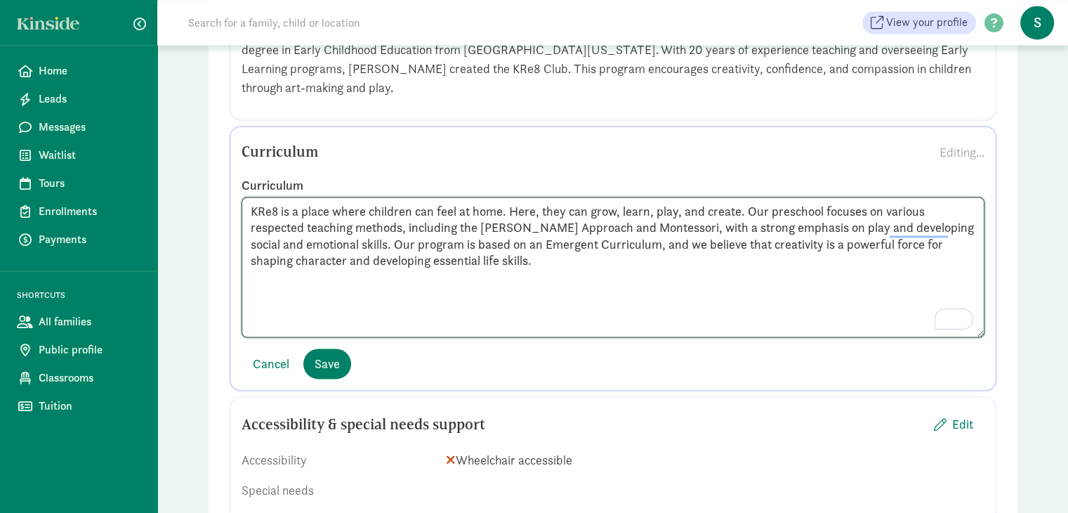
click at [911, 206] on textarea "KRe8 is a place where children can feel at home. Here, they can grow, learn, pl…" at bounding box center [613, 267] width 743 height 140
click at [844, 261] on textarea "KRe8 is a place where children can feel at home. Here, they can grow, learn, pl…" at bounding box center [613, 267] width 743 height 140
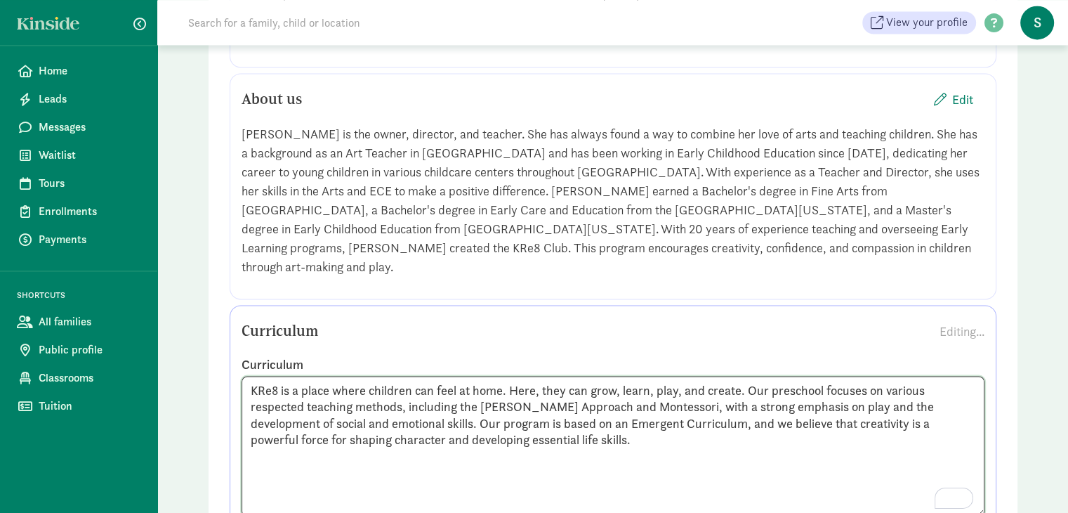
scroll to position [2069, 0]
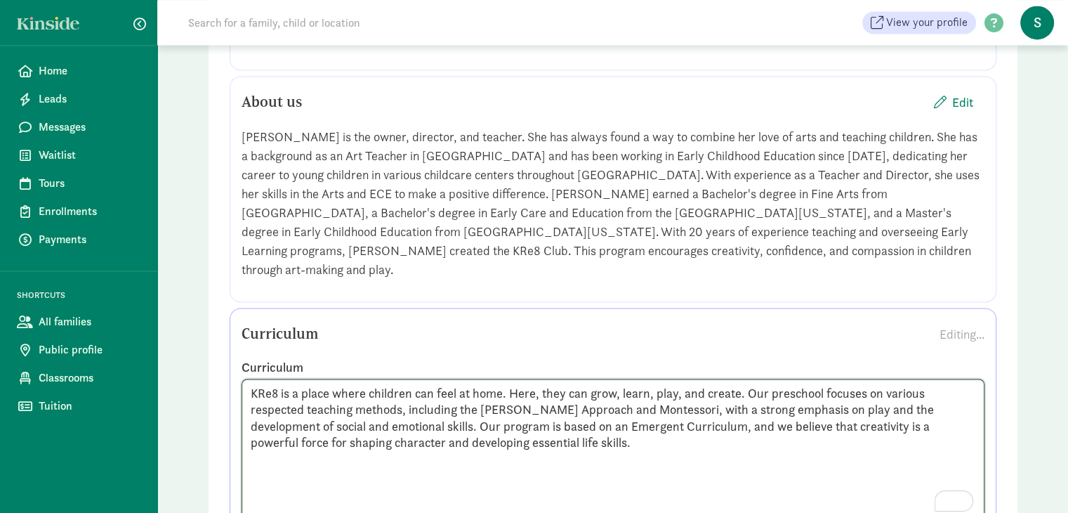
type textarea "KRe8 is a place where children can feel at home. Here, they can grow, learn, pl…"
click at [852, 256] on div "[PERSON_NAME] is the owner, director, and teacher. She has always found a way t…" at bounding box center [613, 203] width 743 height 152
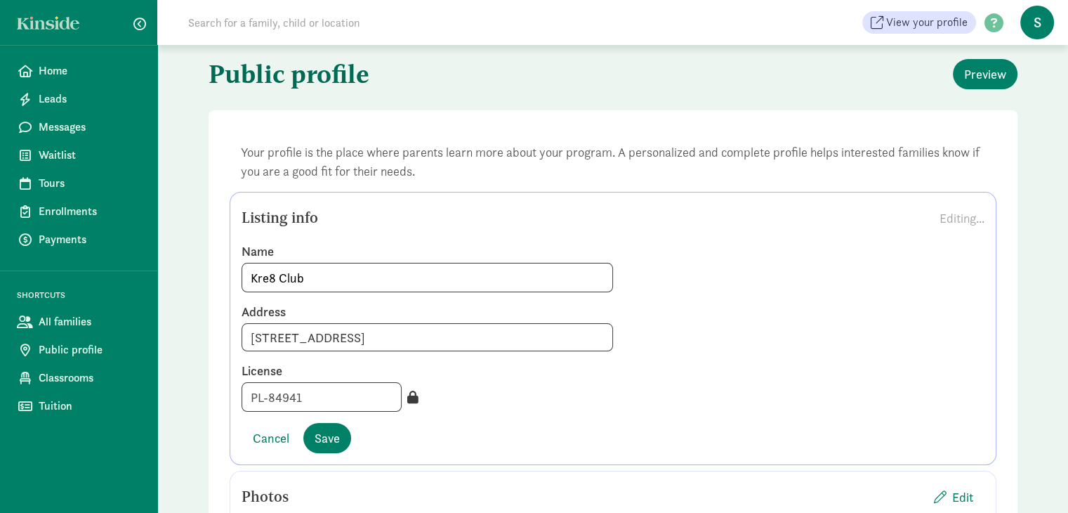
scroll to position [11, 0]
